Goal: Information Seeking & Learning: Learn about a topic

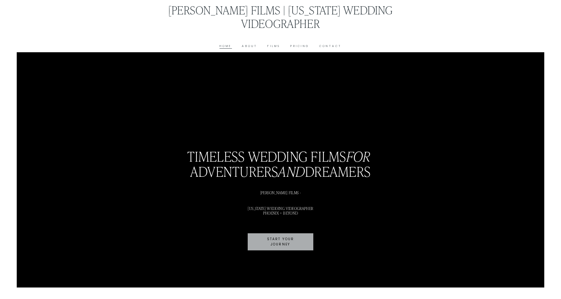
click at [268, 48] on link "Films" at bounding box center [274, 46] width 13 height 5
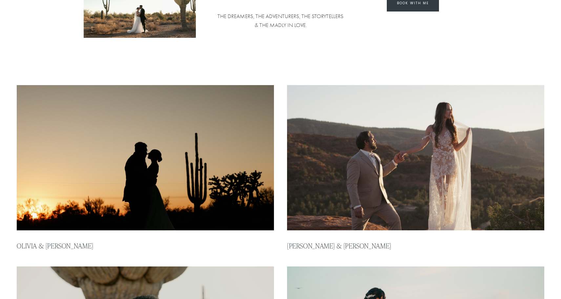
scroll to position [102, 0]
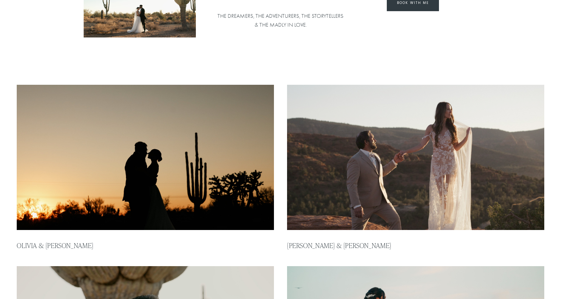
click at [438, 158] on img at bounding box center [416, 157] width 260 height 146
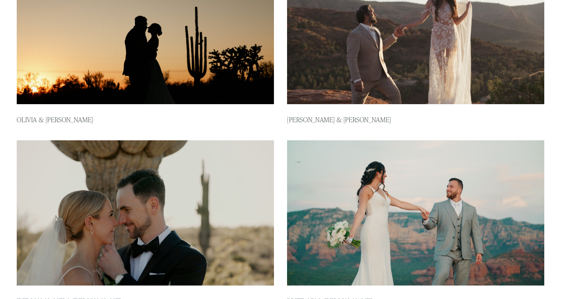
scroll to position [293, 0]
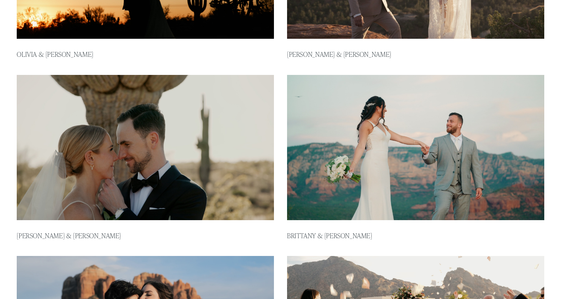
click at [156, 141] on img at bounding box center [145, 147] width 260 height 146
type input "*****"
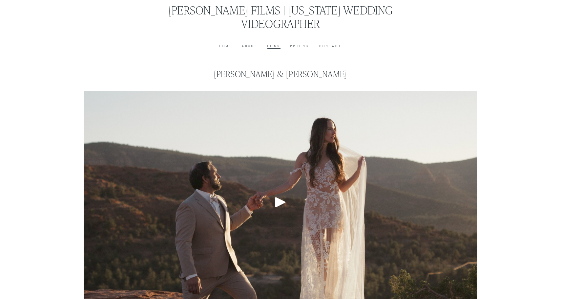
click at [289, 214] on div at bounding box center [281, 202] width 394 height 223
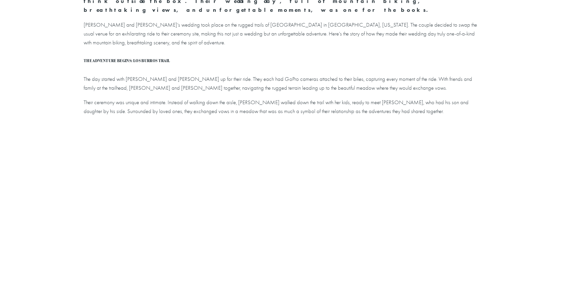
scroll to position [25, 0]
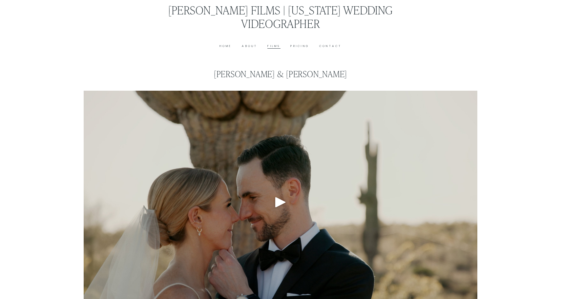
click at [281, 208] on div "Play" at bounding box center [281, 202] width 16 height 16
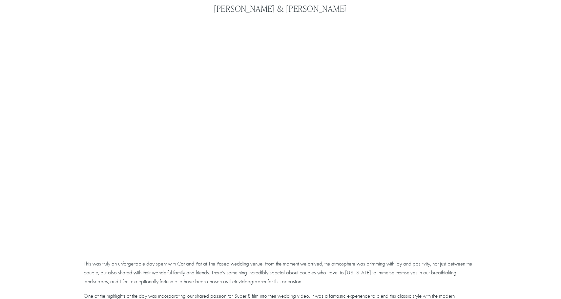
scroll to position [66, 0]
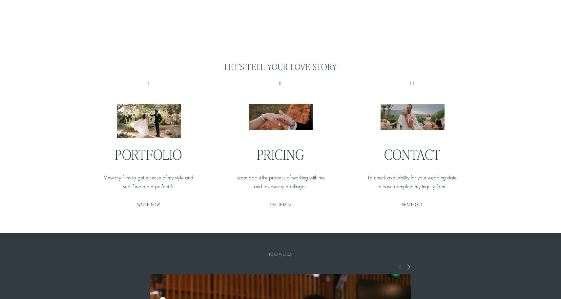
scroll to position [765, 0]
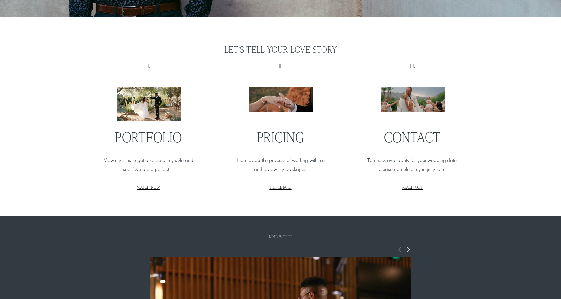
click at [278, 186] on span "THE DETAILS" at bounding box center [281, 186] width 22 height 5
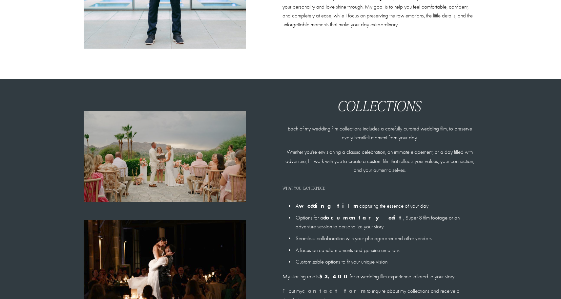
scroll to position [439, 0]
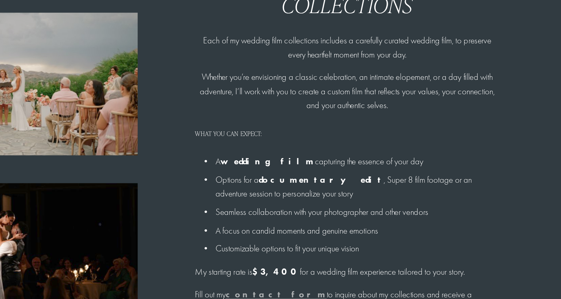
click at [408, 183] on p "Options for a documentary edit , Super 8 film footage or an adventure session t…" at bounding box center [387, 185] width 182 height 18
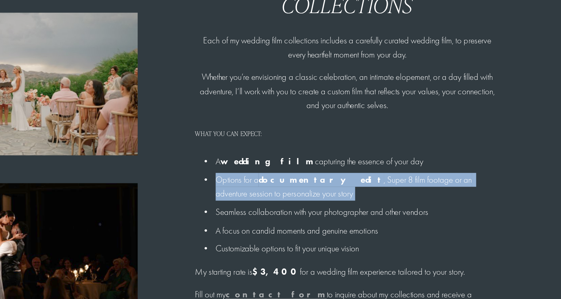
click at [408, 183] on p "Options for a documentary edit , Super 8 film footage or an adventure session t…" at bounding box center [387, 185] width 182 height 18
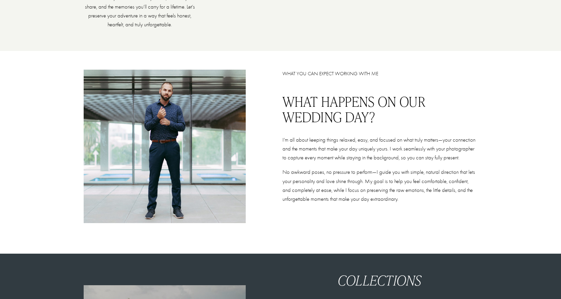
scroll to position [0, 0]
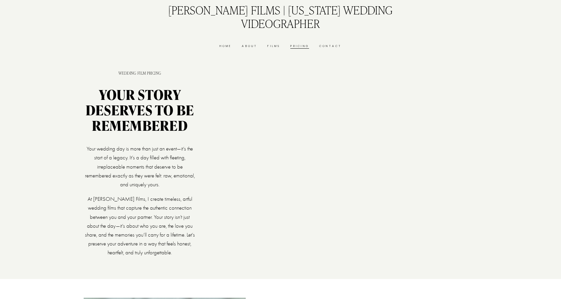
click at [275, 48] on link "Films" at bounding box center [274, 46] width 13 height 5
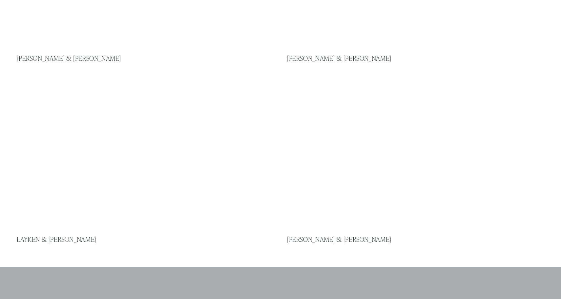
scroll to position [671, 0]
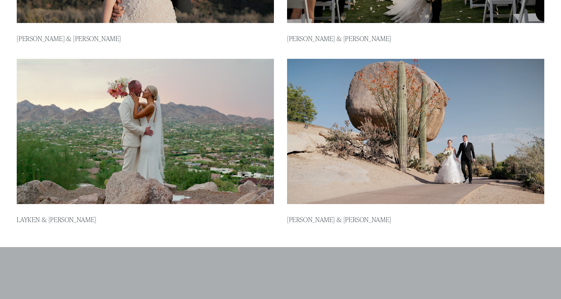
click at [456, 135] on img at bounding box center [416, 131] width 260 height 146
type input "*****"
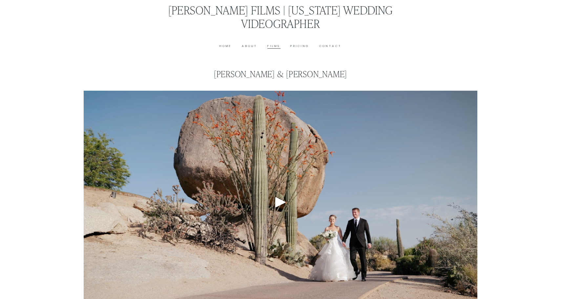
click at [274, 191] on div at bounding box center [281, 202] width 394 height 223
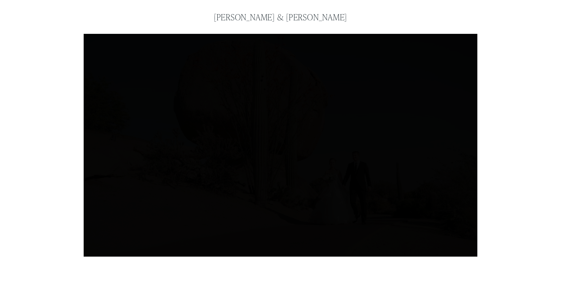
scroll to position [57, 0]
